Goal: Information Seeking & Learning: Learn about a topic

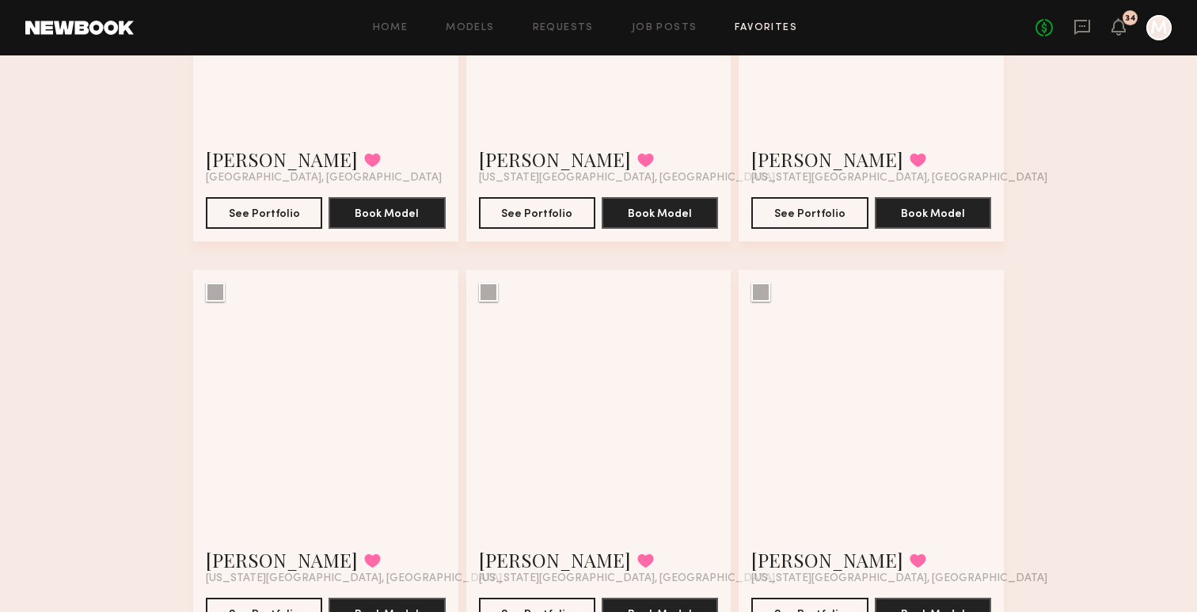
scroll to position [1538, 0]
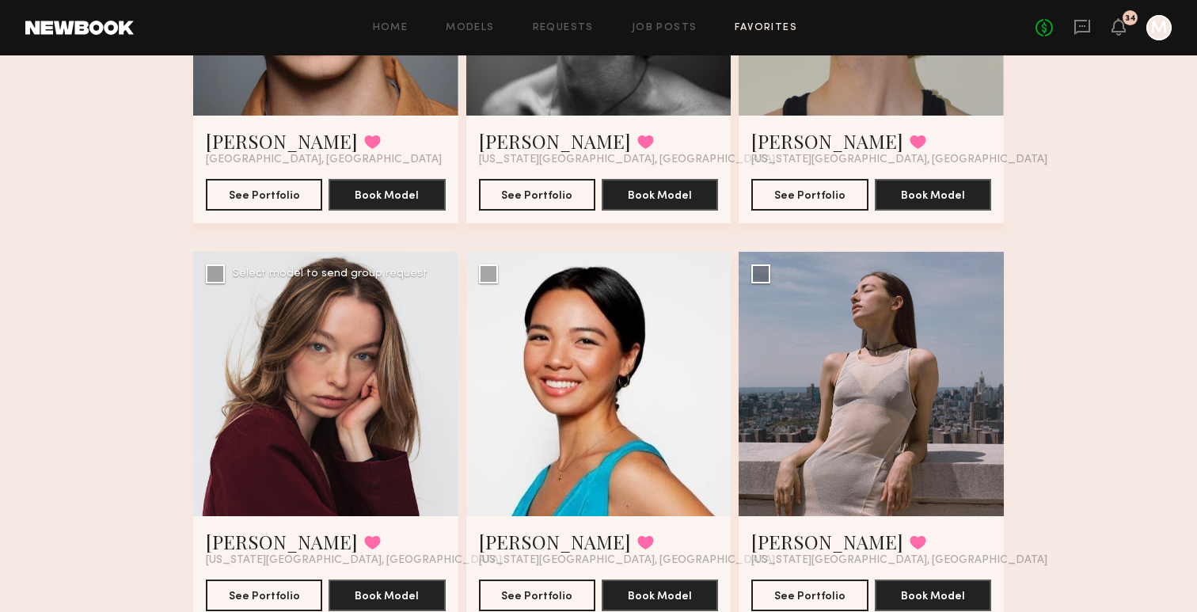
click at [355, 394] on div at bounding box center [325, 384] width 265 height 265
click at [241, 542] on link "[PERSON_NAME]" at bounding box center [282, 541] width 152 height 25
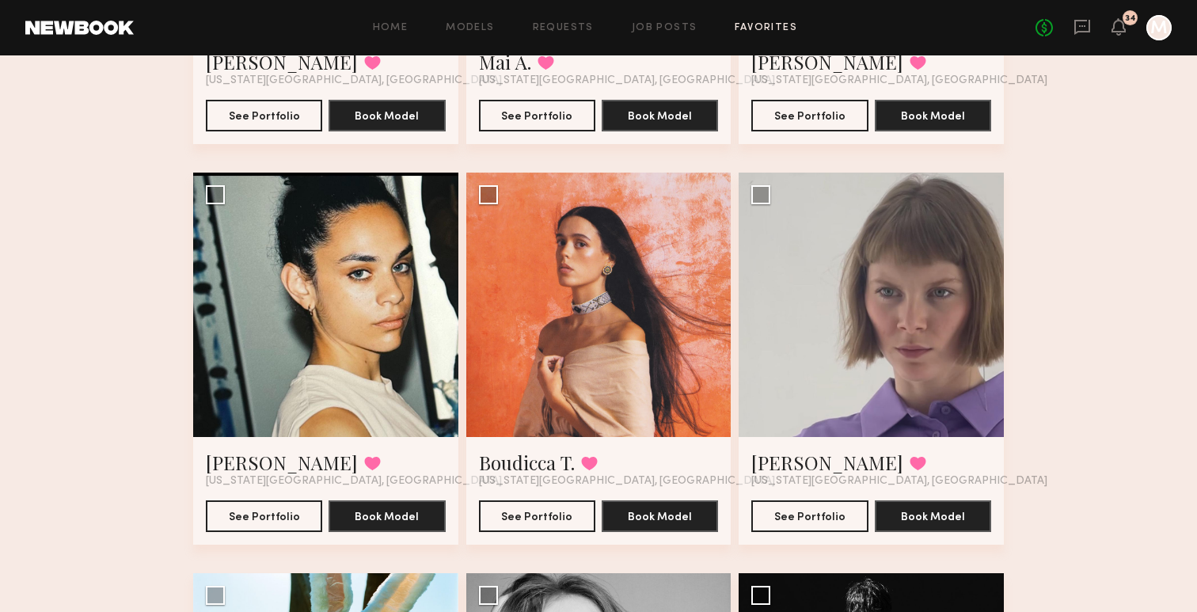
scroll to position [2784, 0]
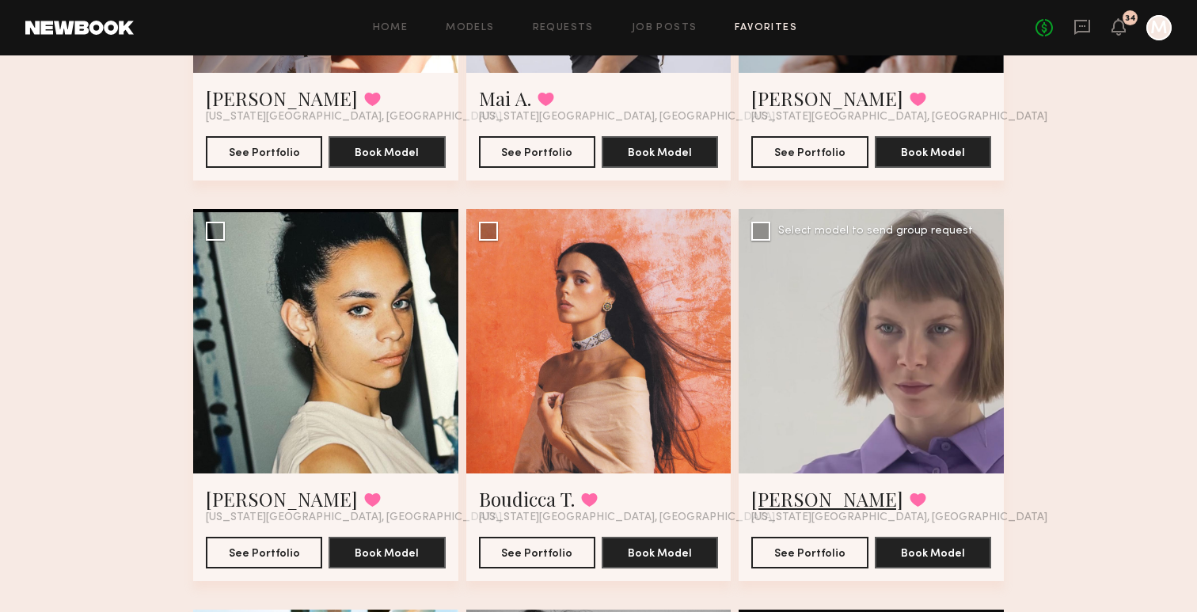
click at [762, 504] on link "Elena G." at bounding box center [827, 498] width 152 height 25
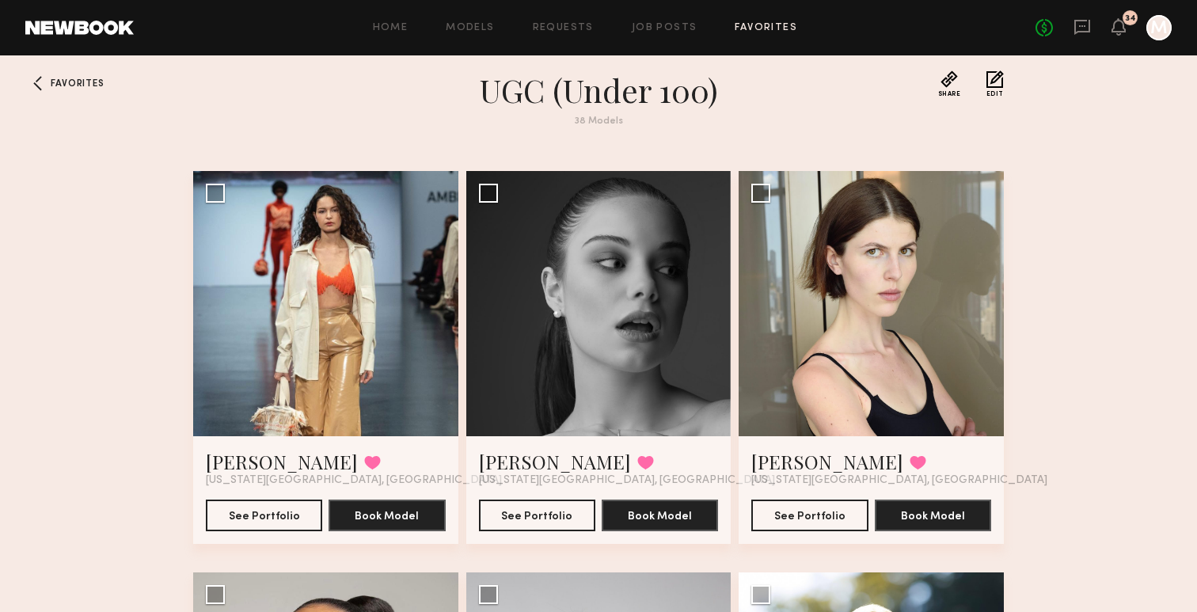
scroll to position [0, 0]
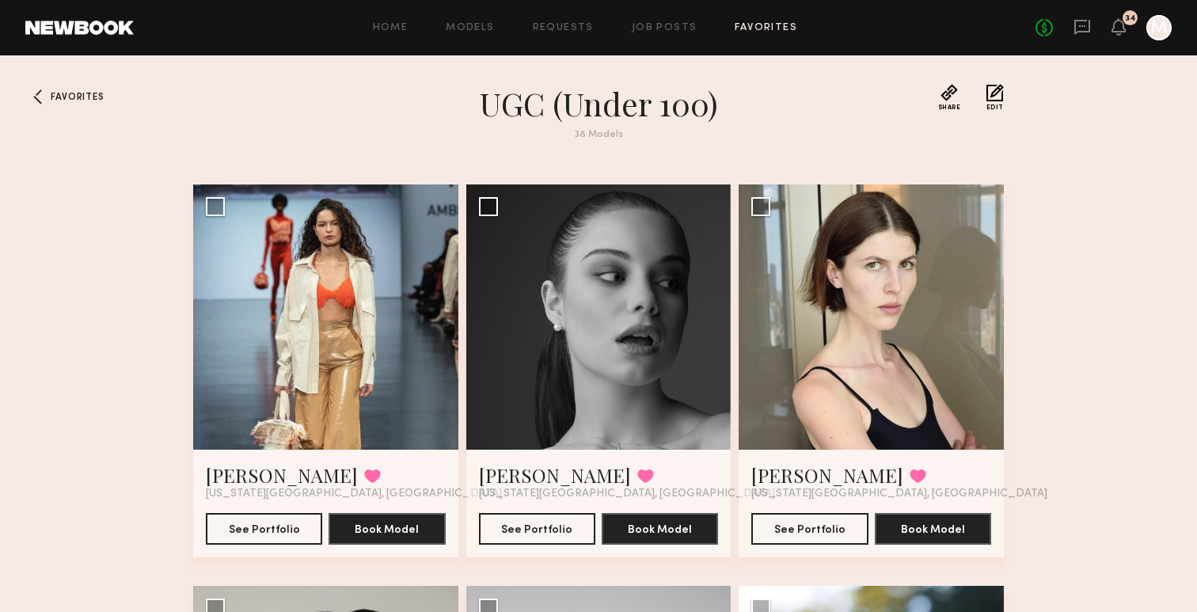
click at [880, 131] on div "38 Models" at bounding box center [599, 135] width 570 height 10
click at [1169, 27] on div at bounding box center [1158, 27] width 25 height 25
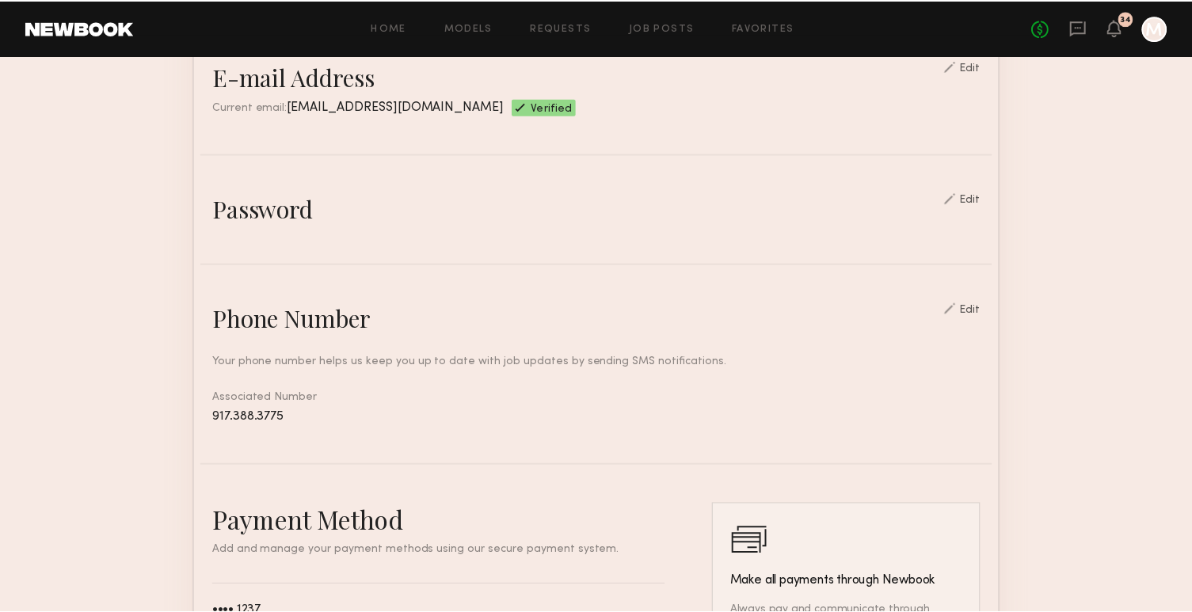
scroll to position [477, 0]
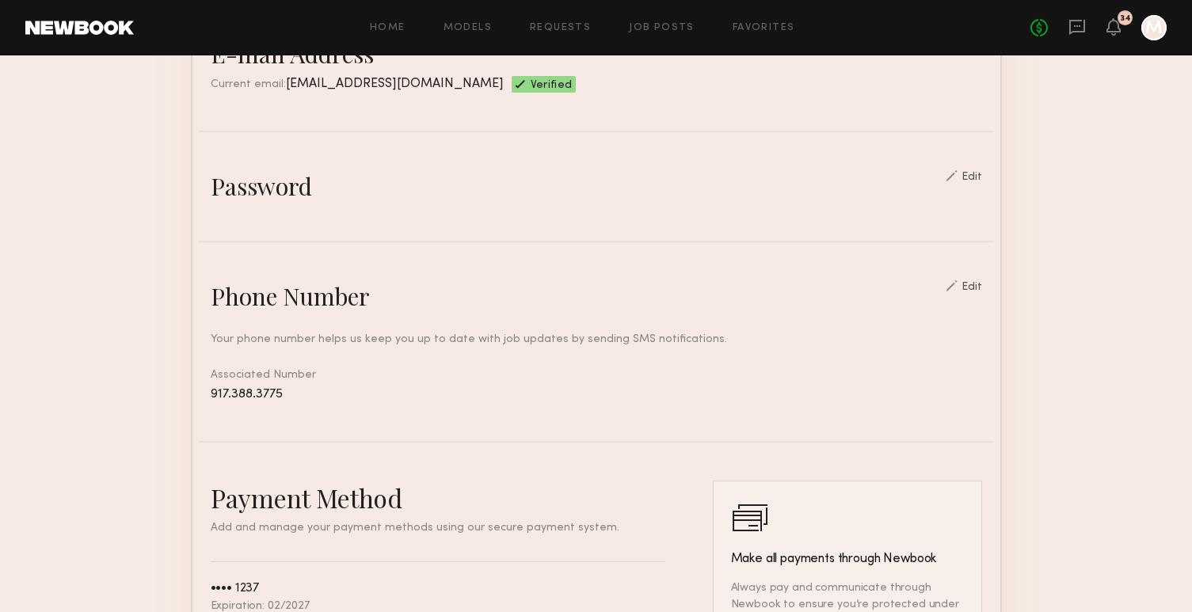
click at [1181, 22] on header "Home Models Requests Job Posts Favorites Sign Out No fees up to $5,000 34 M" at bounding box center [596, 27] width 1192 height 55
click at [1163, 22] on div at bounding box center [1153, 27] width 25 height 25
click at [1152, 33] on div at bounding box center [1153, 27] width 25 height 25
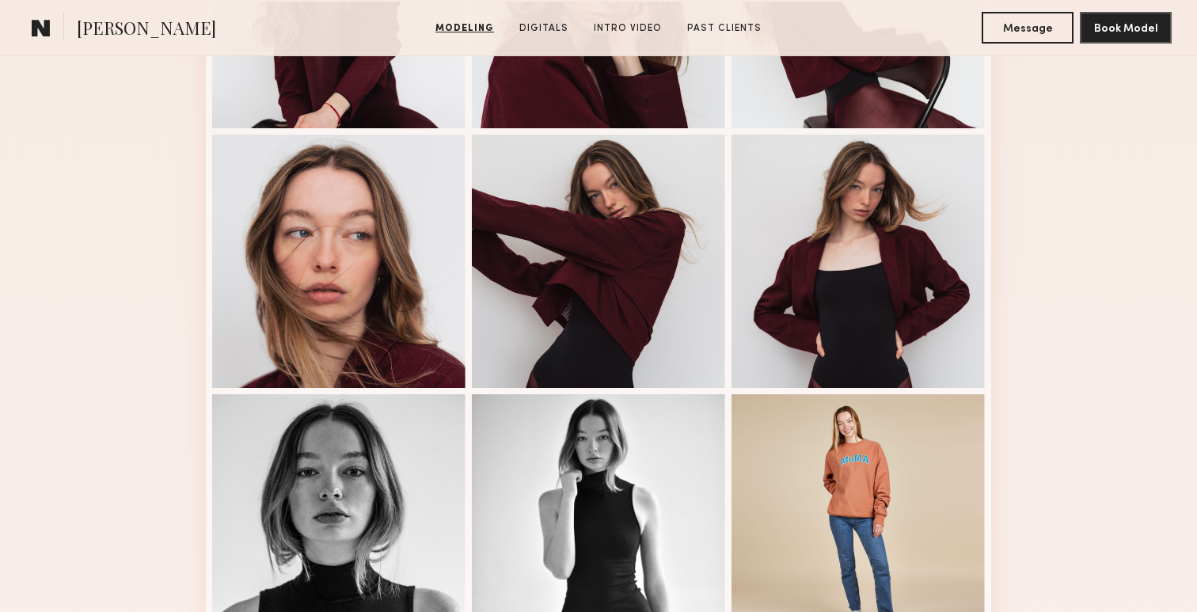
scroll to position [570, 0]
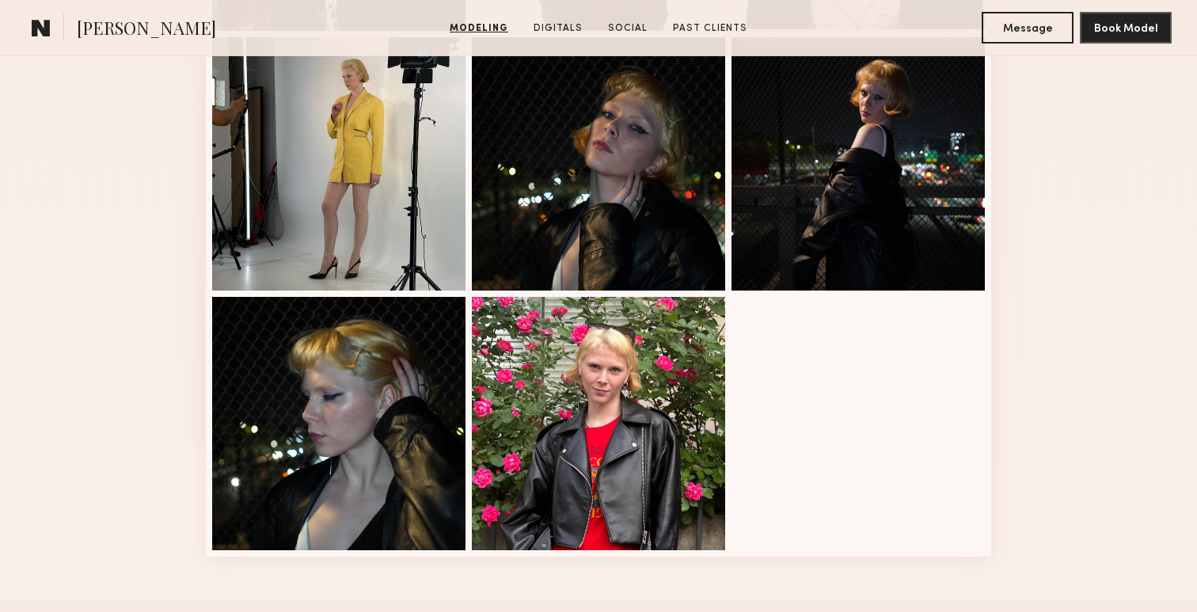
scroll to position [1036, 0]
